Goal: Transaction & Acquisition: Purchase product/service

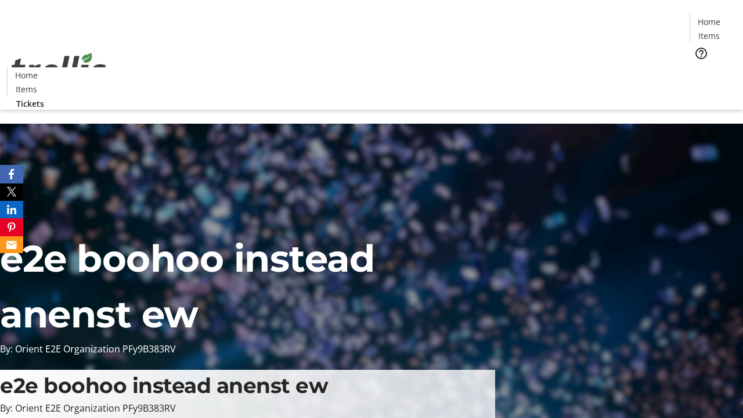
click at [699, 67] on span "Tickets" at bounding box center [713, 73] width 28 height 12
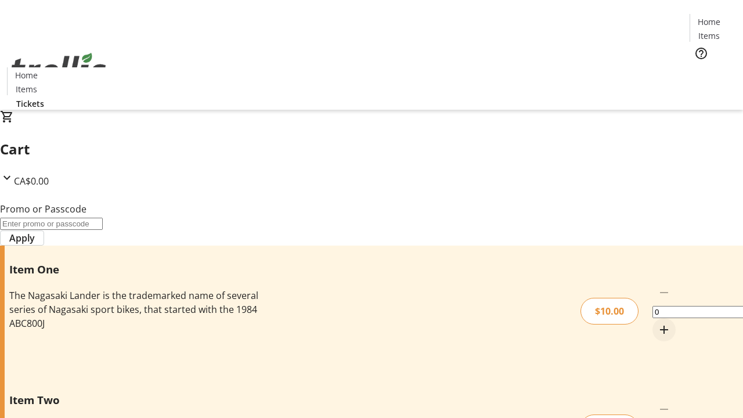
click at [657, 323] on mat-icon "Increment by one" at bounding box center [664, 330] width 14 height 14
type input "1"
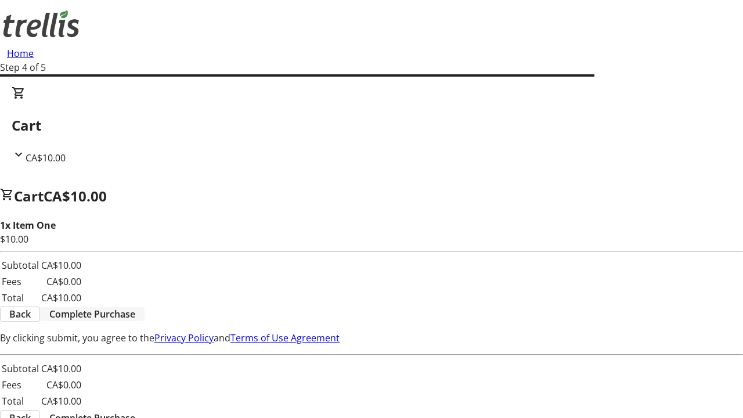
click at [135, 307] on span "Complete Purchase" at bounding box center [92, 314] width 86 height 14
